Goal: Information Seeking & Learning: Check status

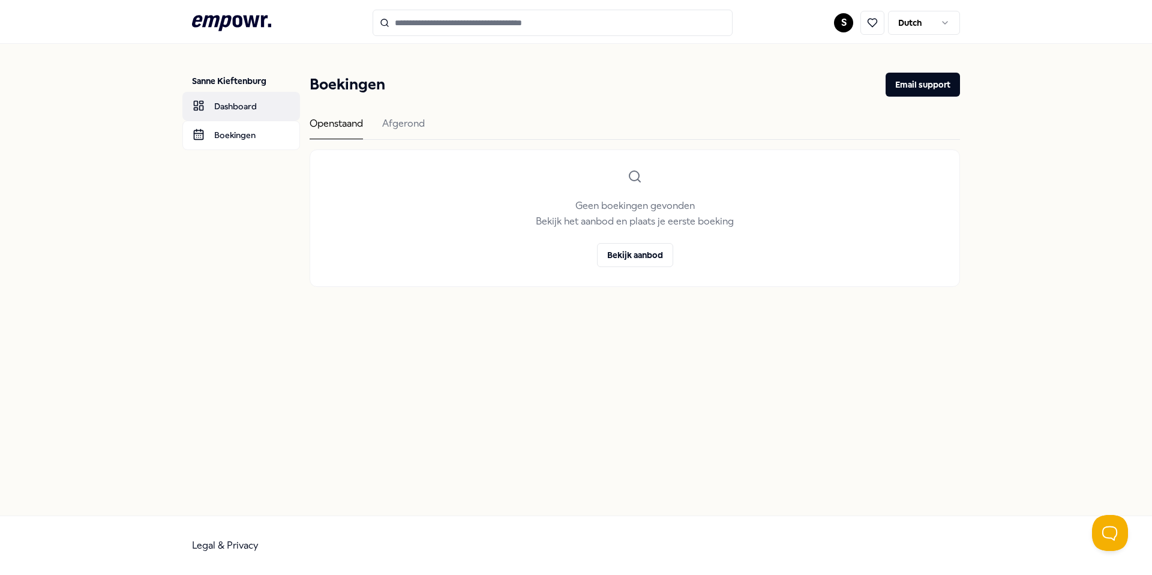
click at [268, 110] on link "Dashboard" at bounding box center [241, 106] width 118 height 29
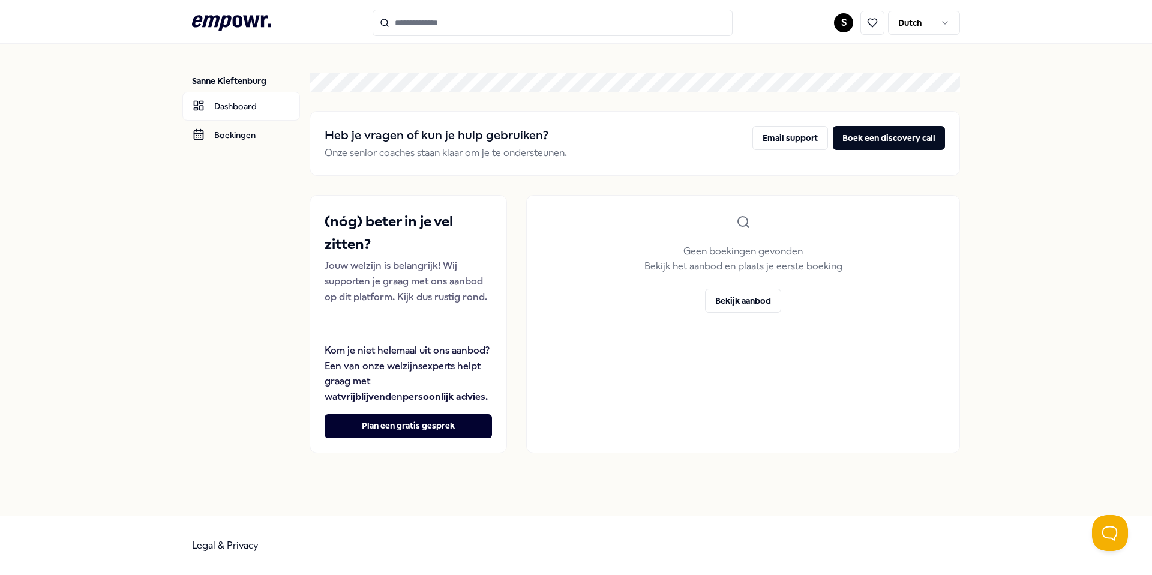
click at [613, 72] on main "Heb je vragen of [PERSON_NAME] hulp gebruiken? Onze senior coaches staan klaar …" at bounding box center [635, 263] width 650 height 438
click at [948, 23] on html ".empowr-logo_svg__cls-1{fill:#03032f} S Dutch Sanne Kieftenburg Dashboard Boeki…" at bounding box center [576, 287] width 1152 height 575
click at [992, 71] on html ".empowr-logo_svg__cls-1{fill:#03032f} S Dutch Sanne Kieftenburg Dashboard Boeki…" at bounding box center [576, 287] width 1152 height 575
click at [244, 143] on link "Boekingen" at bounding box center [241, 135] width 118 height 29
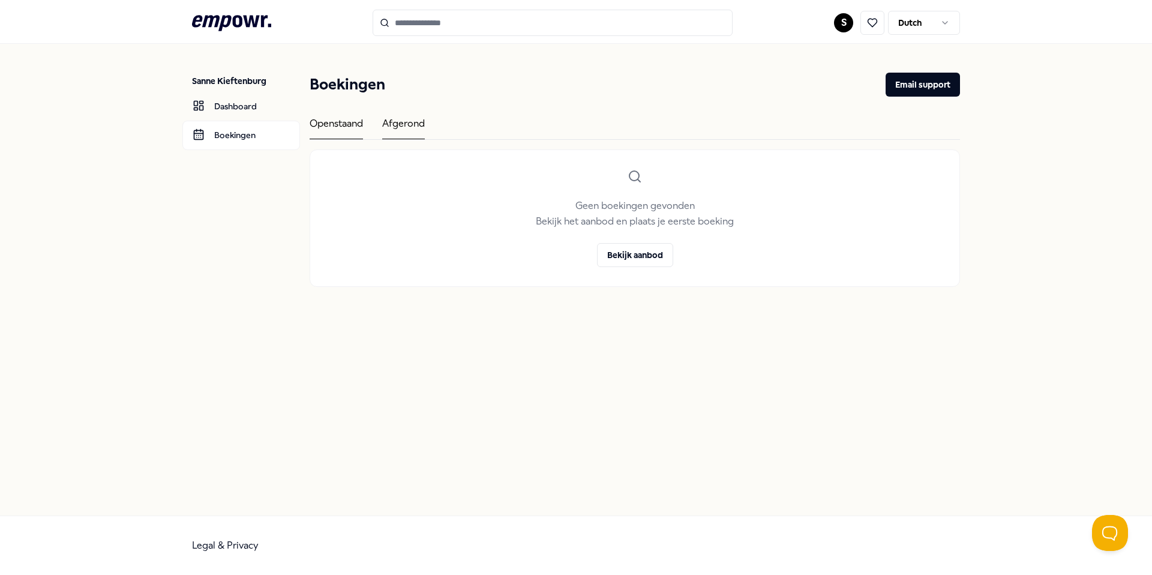
click at [409, 124] on div "Afgerond" at bounding box center [403, 127] width 43 height 23
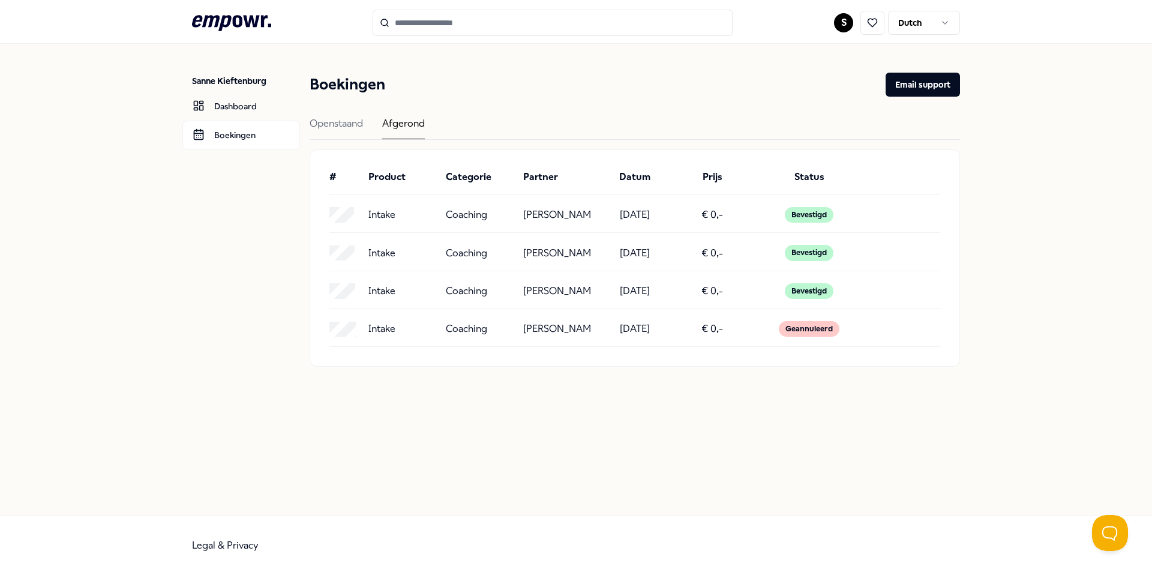
click at [370, 215] on p "Intake" at bounding box center [381, 215] width 27 height 16
click at [702, 214] on div "€ 0,-" at bounding box center [712, 215] width 68 height 16
drag, startPoint x: 741, startPoint y: 215, endPoint x: 817, endPoint y: 218, distance: 75.6
click at [749, 215] on div "Intake Coaching [PERSON_NAME] [DATE] € 0,- Bevestigd" at bounding box center [634, 215] width 611 height 16
click at [827, 218] on div "Bevestigd" at bounding box center [809, 215] width 49 height 16
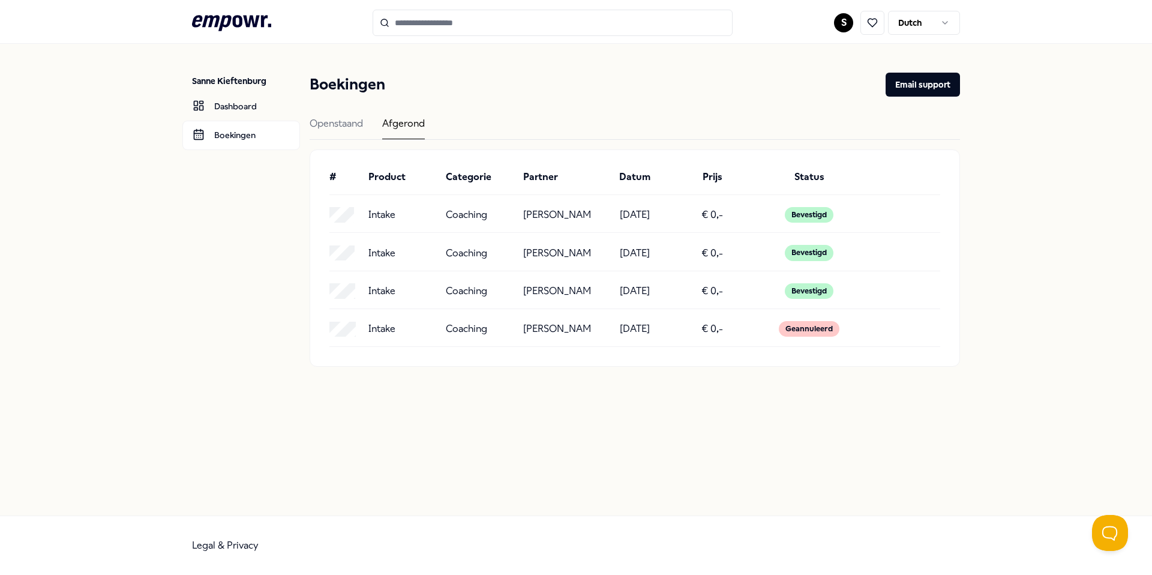
drag, startPoint x: 857, startPoint y: 224, endPoint x: 764, endPoint y: 230, distance: 93.2
click at [844, 223] on div "Bevestigd" at bounding box center [809, 215] width 107 height 16
drag, startPoint x: 764, startPoint y: 230, endPoint x: 707, endPoint y: 230, distance: 56.4
click at [750, 223] on div "Intake Coaching [PERSON_NAME] [DATE] € 0,- Bevestigd" at bounding box center [634, 215] width 611 height 16
click at [635, 223] on div "Intake Coaching [PERSON_NAME] [DATE] € 0,- Bevestigd" at bounding box center [634, 215] width 611 height 16
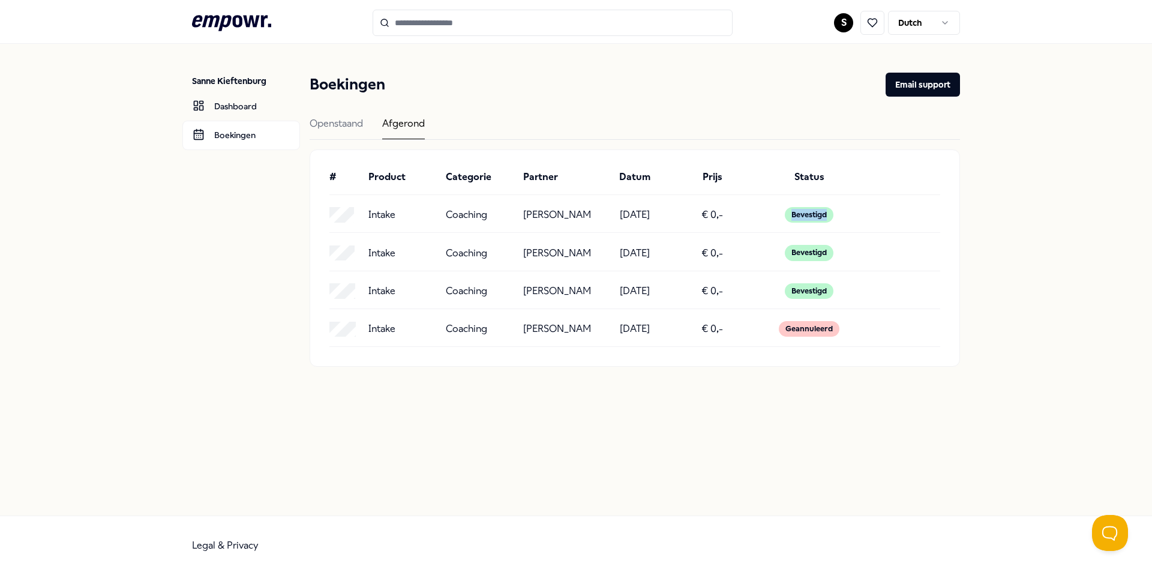
drag, startPoint x: 526, startPoint y: 236, endPoint x: 449, endPoint y: 233, distance: 76.8
click at [508, 223] on div "Intake Coaching [PERSON_NAME] [DATE] € 0,- Bevestigd" at bounding box center [634, 215] width 611 height 16
drag, startPoint x: 419, startPoint y: 232, endPoint x: 407, endPoint y: 232, distance: 12.0
click at [411, 223] on div "Intake" at bounding box center [402, 215] width 68 height 16
click at [409, 223] on div "Intake" at bounding box center [402, 215] width 68 height 16
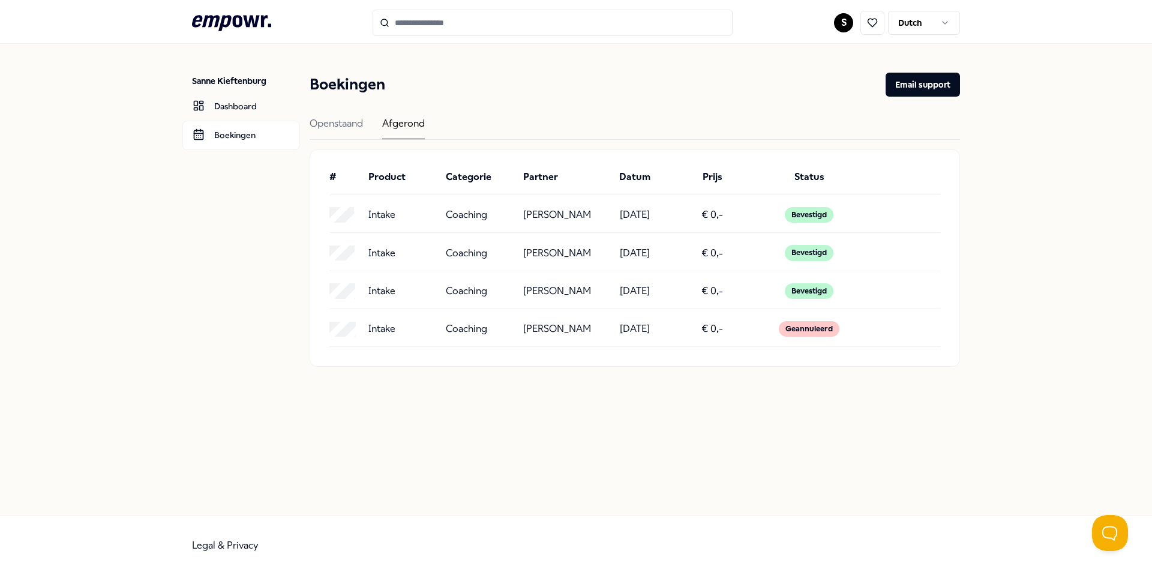
click at [438, 20] on input "Search for products, categories or subcategories" at bounding box center [553, 23] width 360 height 26
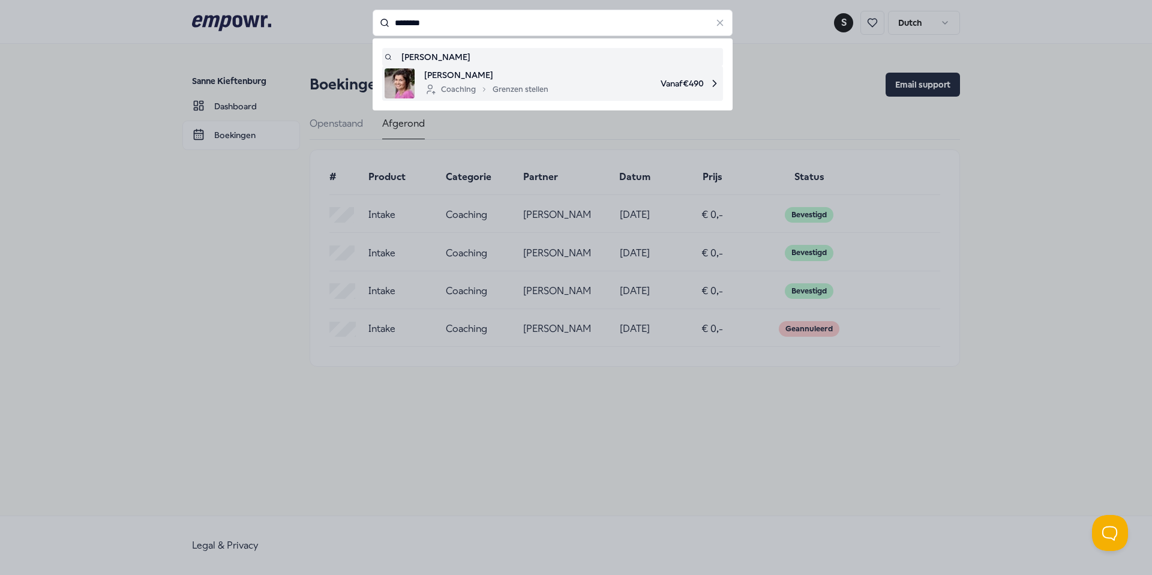
click at [496, 82] on div "Coaching Grenzen stellen" at bounding box center [486, 89] width 124 height 14
type input "********"
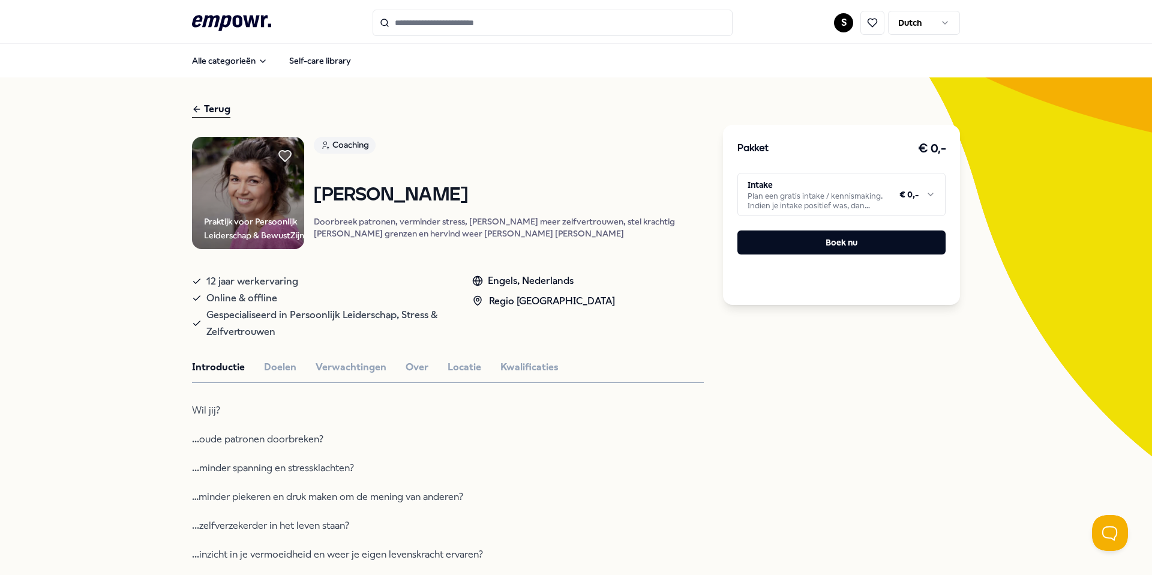
click at [840, 25] on html ".empowr-logo_svg__cls-1{fill:#03032f} S Dutch Alle categorieën Self-care librar…" at bounding box center [576, 287] width 1152 height 575
click at [824, 96] on div "Boekingen" at bounding box center [839, 97] width 119 height 35
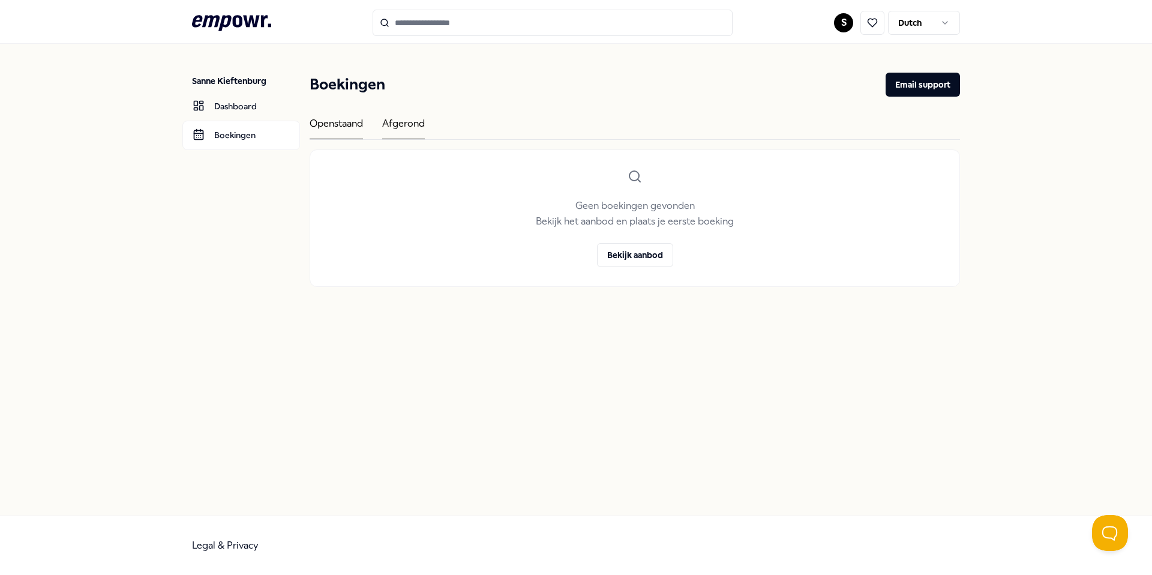
click at [408, 117] on div "Afgerond" at bounding box center [403, 127] width 43 height 23
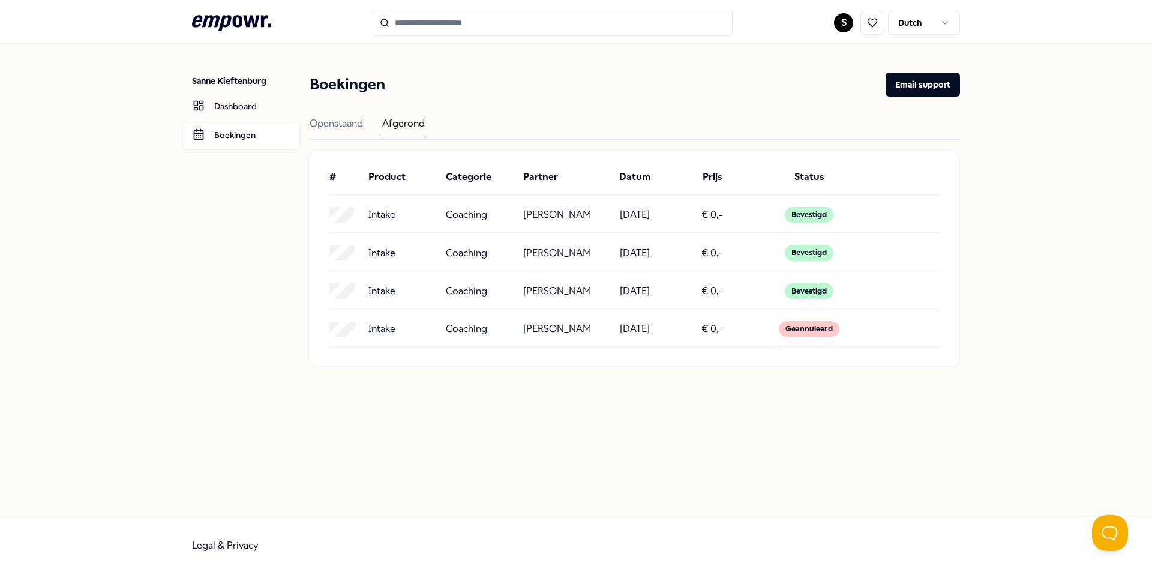
drag, startPoint x: 556, startPoint y: 214, endPoint x: 556, endPoint y: 226, distance: 11.4
click at [556, 223] on p "[PERSON_NAME]" at bounding box center [557, 215] width 68 height 16
